Goal: Use online tool/utility: Utilize a website feature to perform a specific function

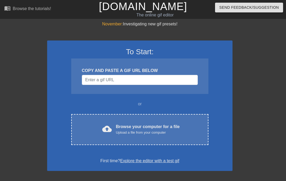
click at [105, 133] on span "cloud_upload" at bounding box center [107, 129] width 10 height 10
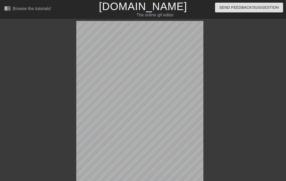
scroll to position [13, 0]
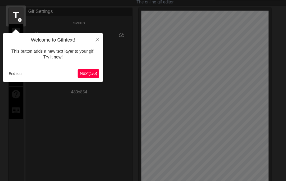
click at [99, 39] on icon "Close" at bounding box center [98, 40] width 4 height 4
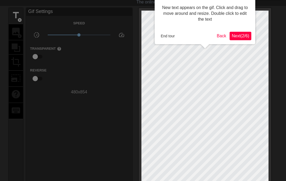
scroll to position [0, 0]
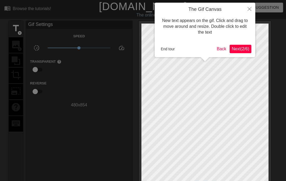
click at [168, 49] on button "End tour" at bounding box center [168, 49] width 18 height 8
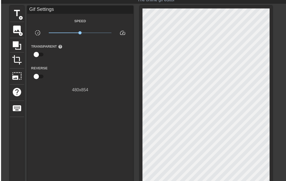
scroll to position [15, 0]
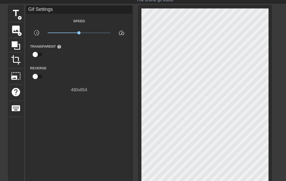
click at [13, 14] on span "title" at bounding box center [16, 13] width 10 height 10
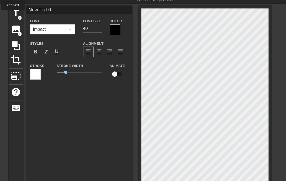
click at [62, 11] on input "New text 0" at bounding box center [79, 10] width 106 height 8
click at [54, 7] on input "New text 0IT'S SPREE" at bounding box center [79, 10] width 106 height 8
click at [65, 11] on input "IT'S SPREE" at bounding box center [79, 10] width 106 height 8
type input "IT'S SPREE TIME"
click at [36, 75] on div at bounding box center [35, 74] width 11 height 11
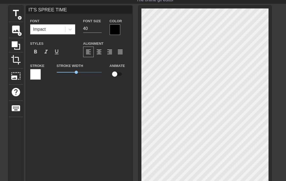
click at [77, 143] on div "IT'S SPREE TIME Font Impact Font Size 40 Color Styles format_bold format_italic…" at bounding box center [79, 100] width 106 height 188
click at [97, 31] on input "40" at bounding box center [92, 28] width 19 height 8
type input "4"
click at [94, 25] on input "80" at bounding box center [92, 28] width 19 height 8
click at [95, 27] on input "80" at bounding box center [92, 28] width 19 height 8
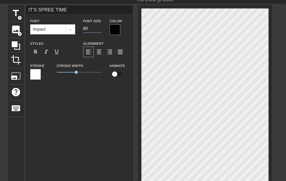
type input "8"
type input "70"
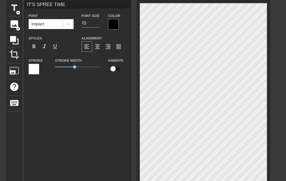
scroll to position [0, 2]
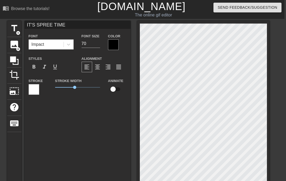
click at [71, 24] on input "IT'S SPREE TIME" at bounding box center [78, 25] width 106 height 8
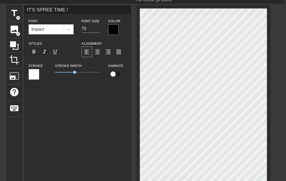
scroll to position [10, 2]
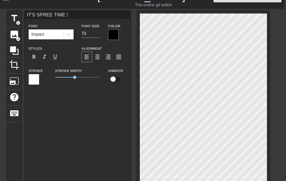
type input "IT'S SPREE TIME !"
click at [36, 82] on div at bounding box center [34, 79] width 11 height 11
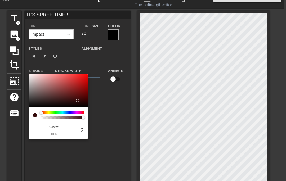
type input "#000000"
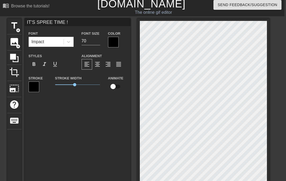
scroll to position [0, 2]
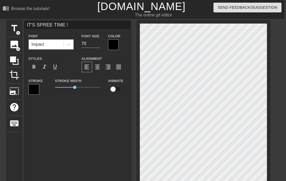
click at [115, 43] on div at bounding box center [113, 45] width 11 height 11
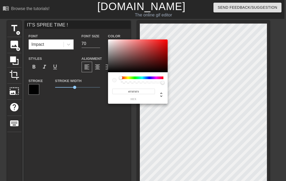
type input "#FFFFFF"
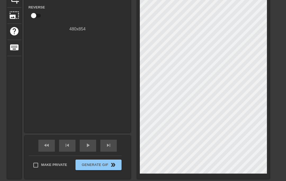
scroll to position [79, 2]
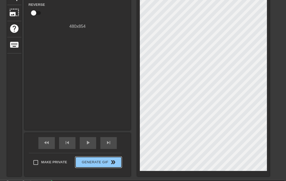
click at [87, 163] on span "Generate Gif double_arrow" at bounding box center [99, 162] width 42 height 6
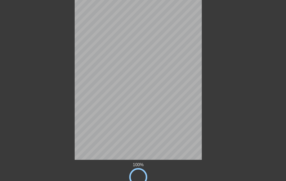
scroll to position [0, 2]
